Goal: Information Seeking & Learning: Learn about a topic

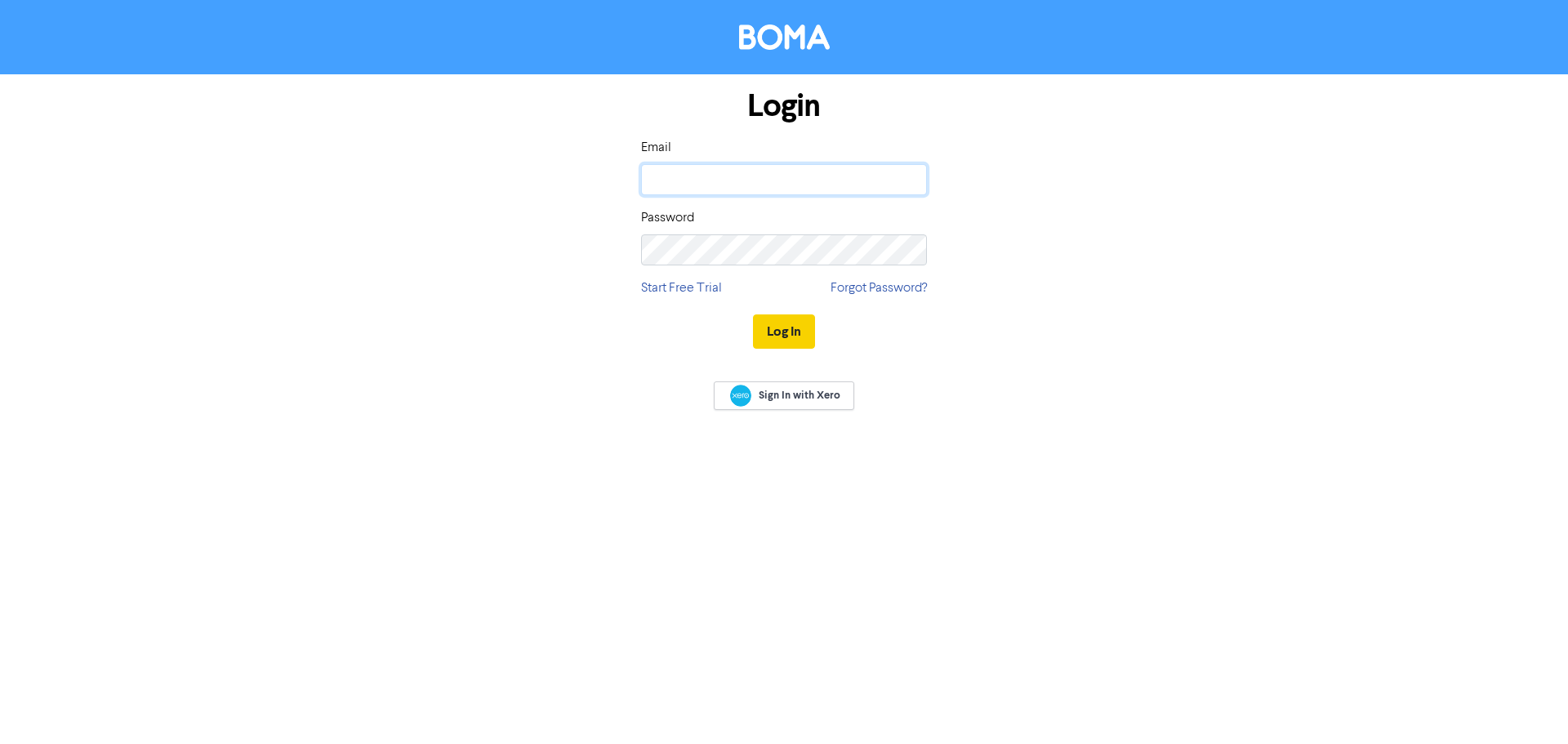
type input "[PERSON_NAME][EMAIL_ADDRESS][DOMAIN_NAME]"
click at [784, 332] on button "Log In" at bounding box center [784, 331] width 62 height 34
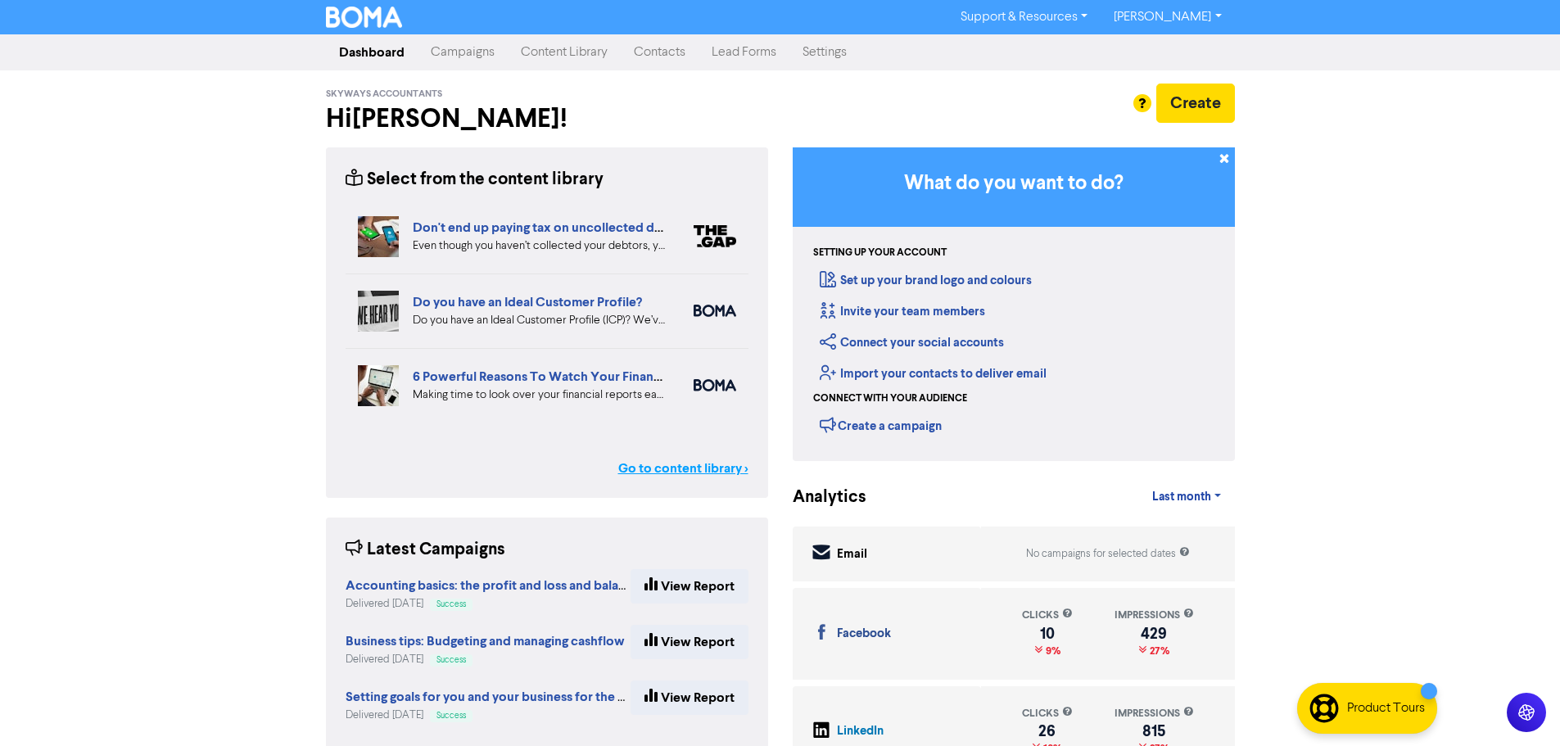
click at [694, 473] on link "Go to content library >" at bounding box center [683, 468] width 130 height 20
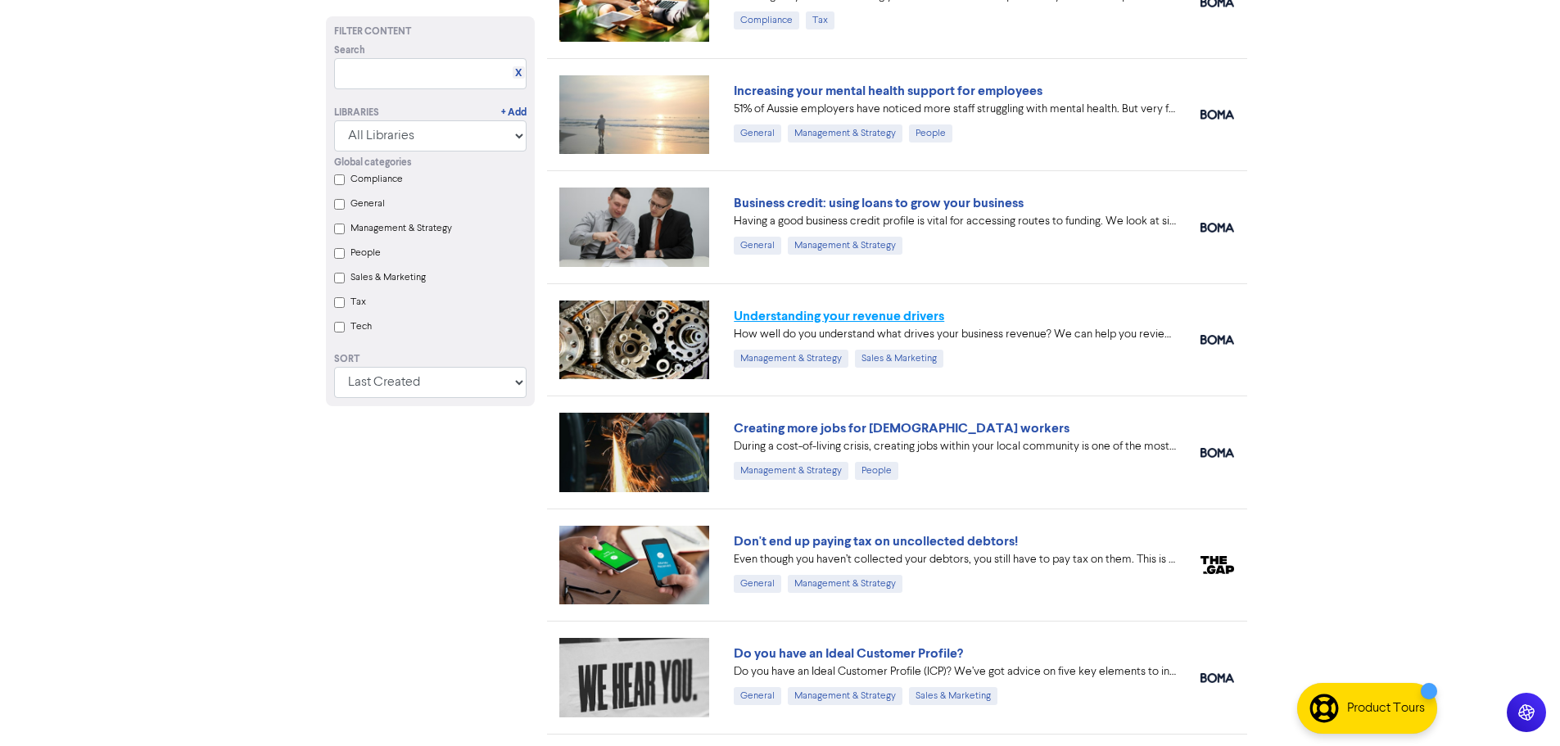
scroll to position [164, 0]
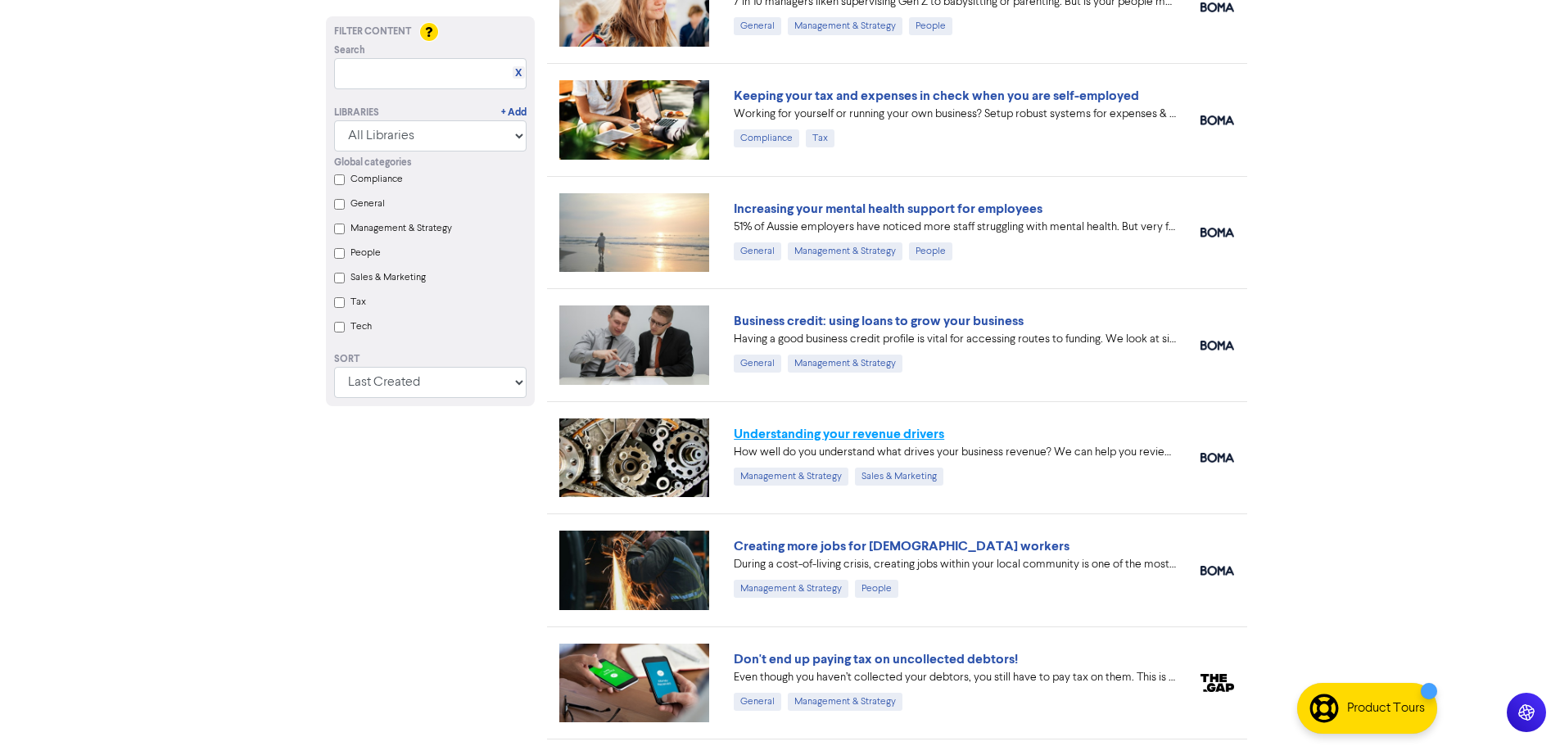
click at [835, 429] on link "Understanding your revenue drivers" at bounding box center [839, 434] width 210 height 16
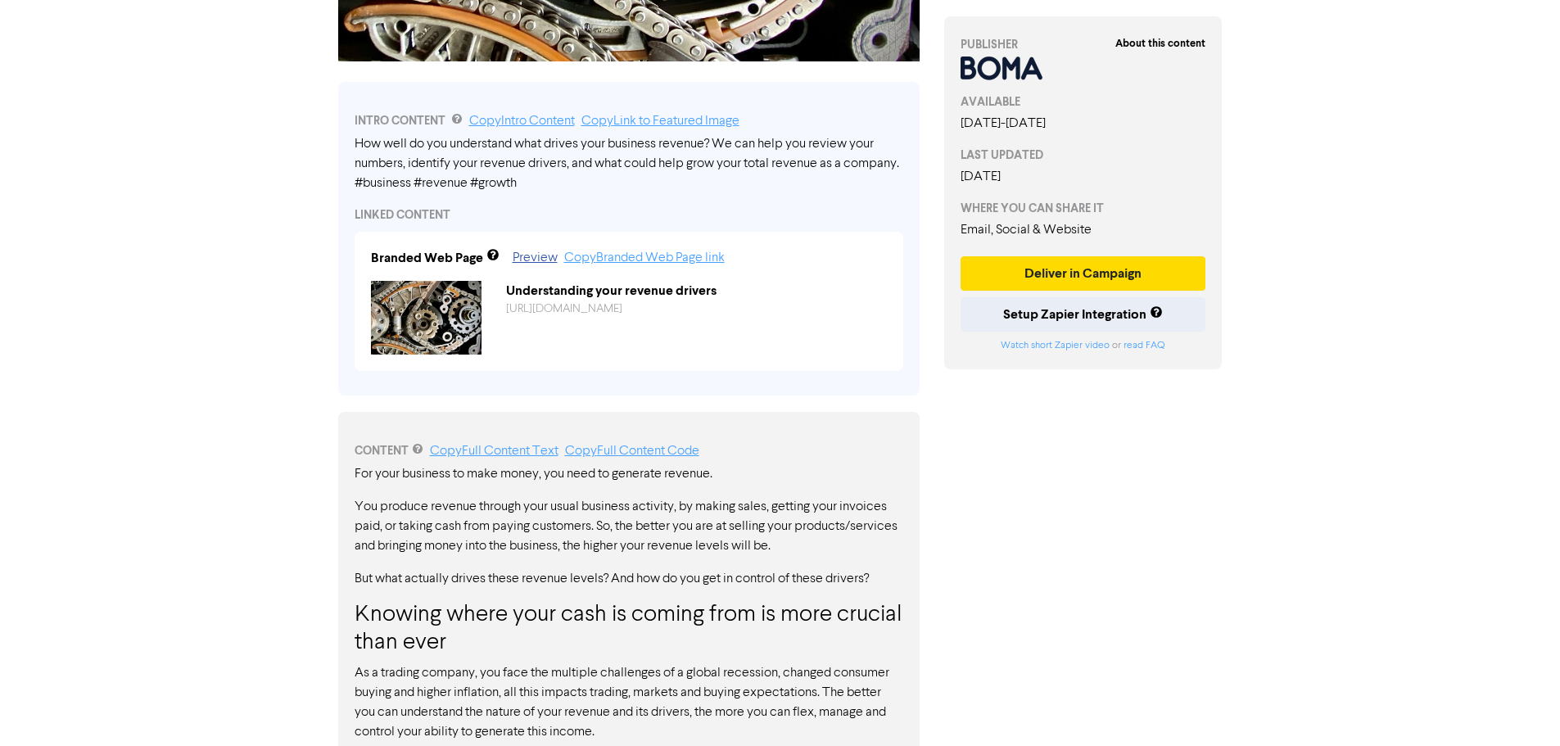
scroll to position [684, 0]
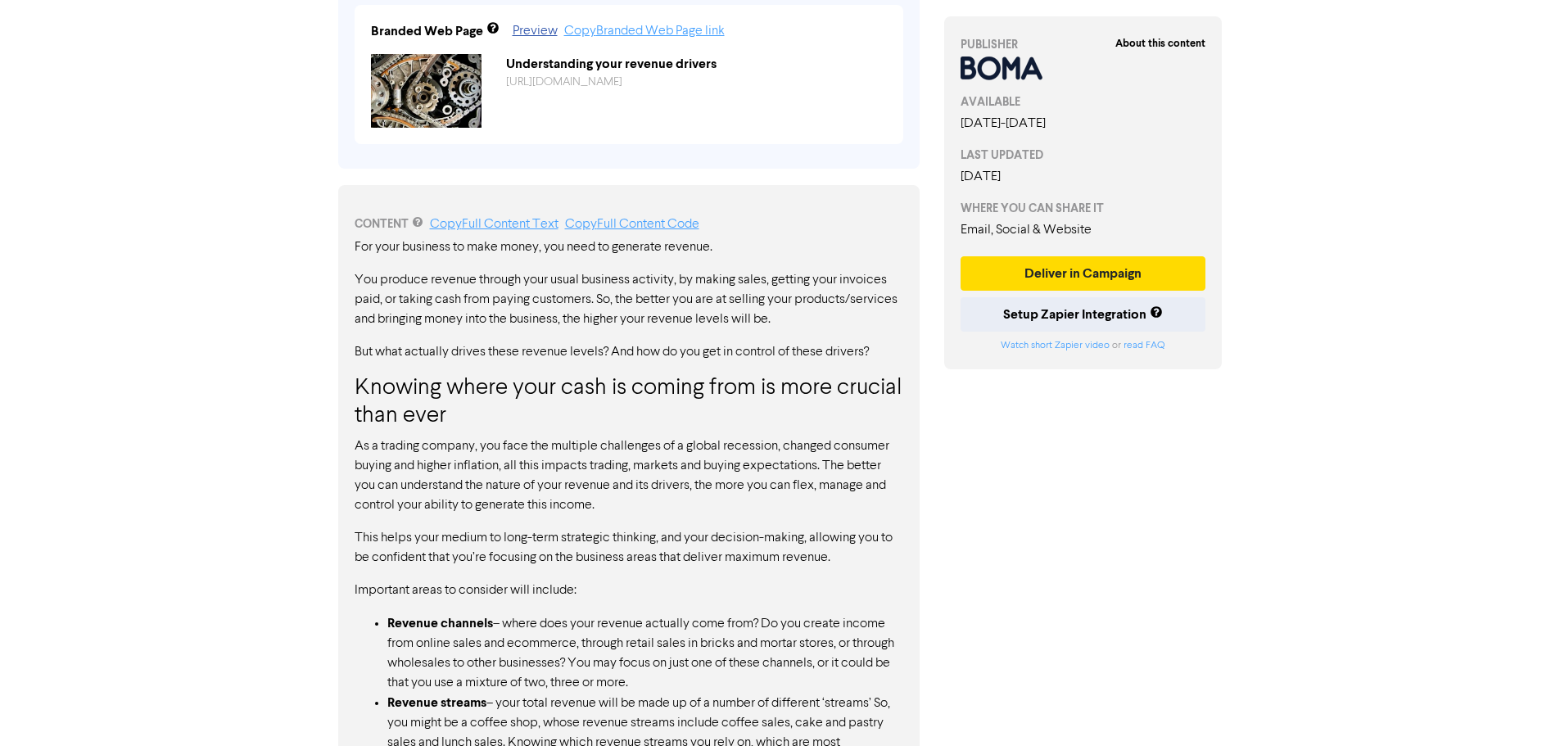
drag, startPoint x: 352, startPoint y: 251, endPoint x: 650, endPoint y: 784, distance: 611.3
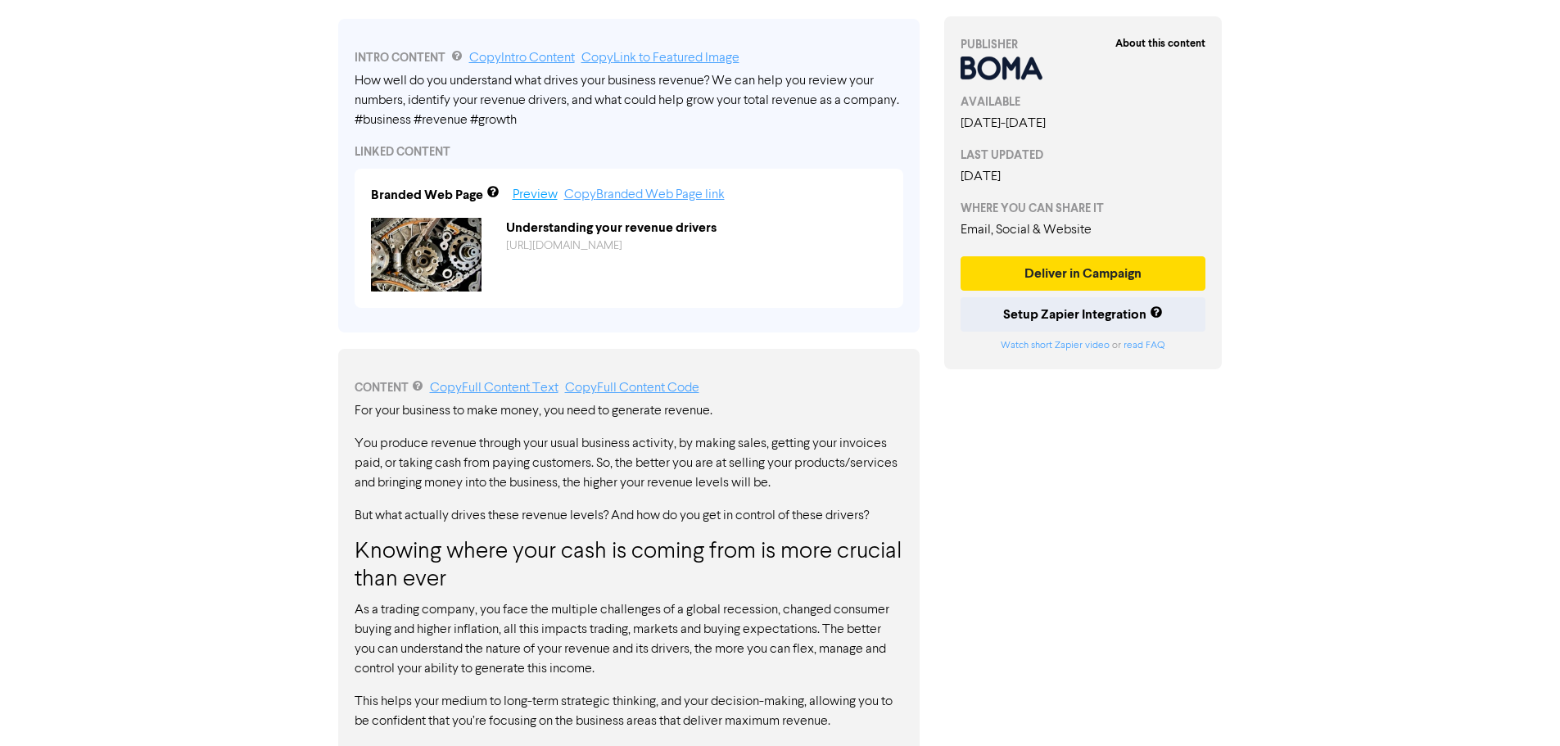
click at [533, 201] on link "Preview" at bounding box center [534, 194] width 45 height 13
